Goal: Task Accomplishment & Management: Complete application form

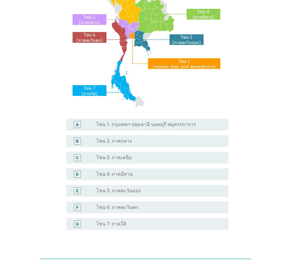
scroll to position [111, 0]
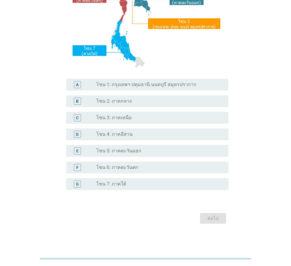
click at [126, 118] on label "โซน 3: ภาคเหนือ" at bounding box center [113, 118] width 35 height 6
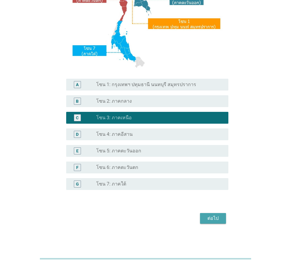
click at [216, 218] on div "ต่อไป" at bounding box center [213, 218] width 17 height 7
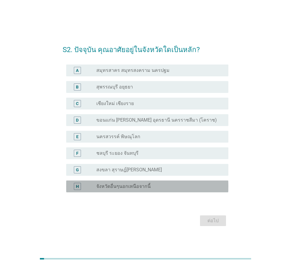
click at [146, 187] on label "จังหวัดอื่นๆนอกเหนือจากนี้" at bounding box center [123, 186] width 54 height 6
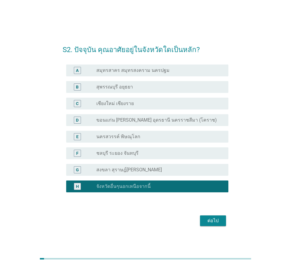
click at [216, 223] on div "ต่อไป" at bounding box center [213, 220] width 17 height 7
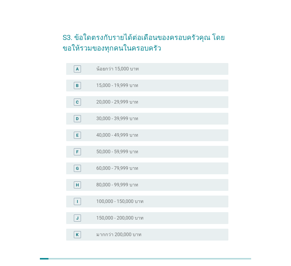
click at [126, 135] on label "40,000 - 49,999 บาท" at bounding box center [117, 135] width 42 height 6
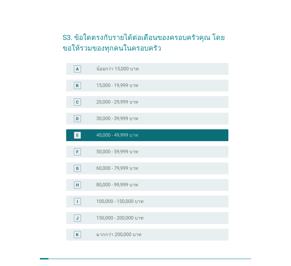
scroll to position [51, 0]
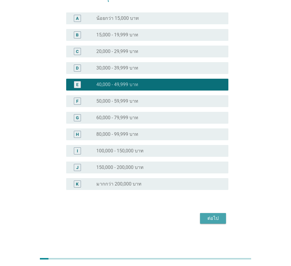
click at [217, 220] on div "ต่อไป" at bounding box center [213, 218] width 17 height 7
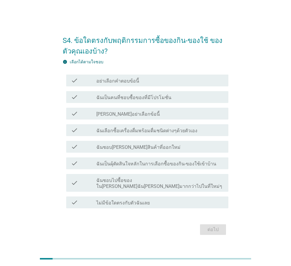
click at [127, 202] on label "ไม่มีข้อใดตรงกับตัวฉันเลย" at bounding box center [122, 203] width 53 height 6
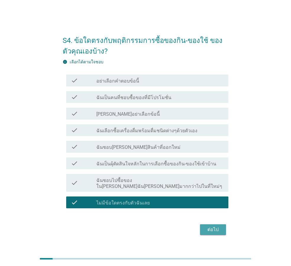
click at [215, 226] on div "ต่อไป" at bounding box center [213, 229] width 17 height 7
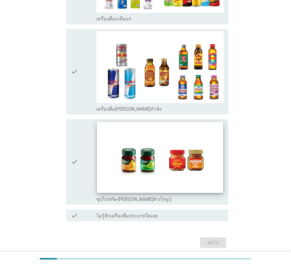
scroll to position [1181, 0]
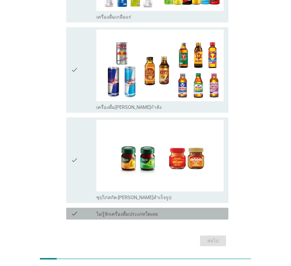
click at [150, 211] on label "ไม่รู้จักเครื่องดื่มประเภทใดเลย" at bounding box center [126, 214] width 61 height 6
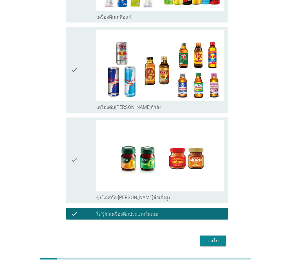
click at [223, 235] on button "ต่อไป" at bounding box center [213, 240] width 26 height 11
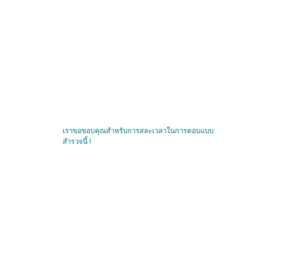
scroll to position [0, 0]
